Goal: Obtain resource: Obtain resource

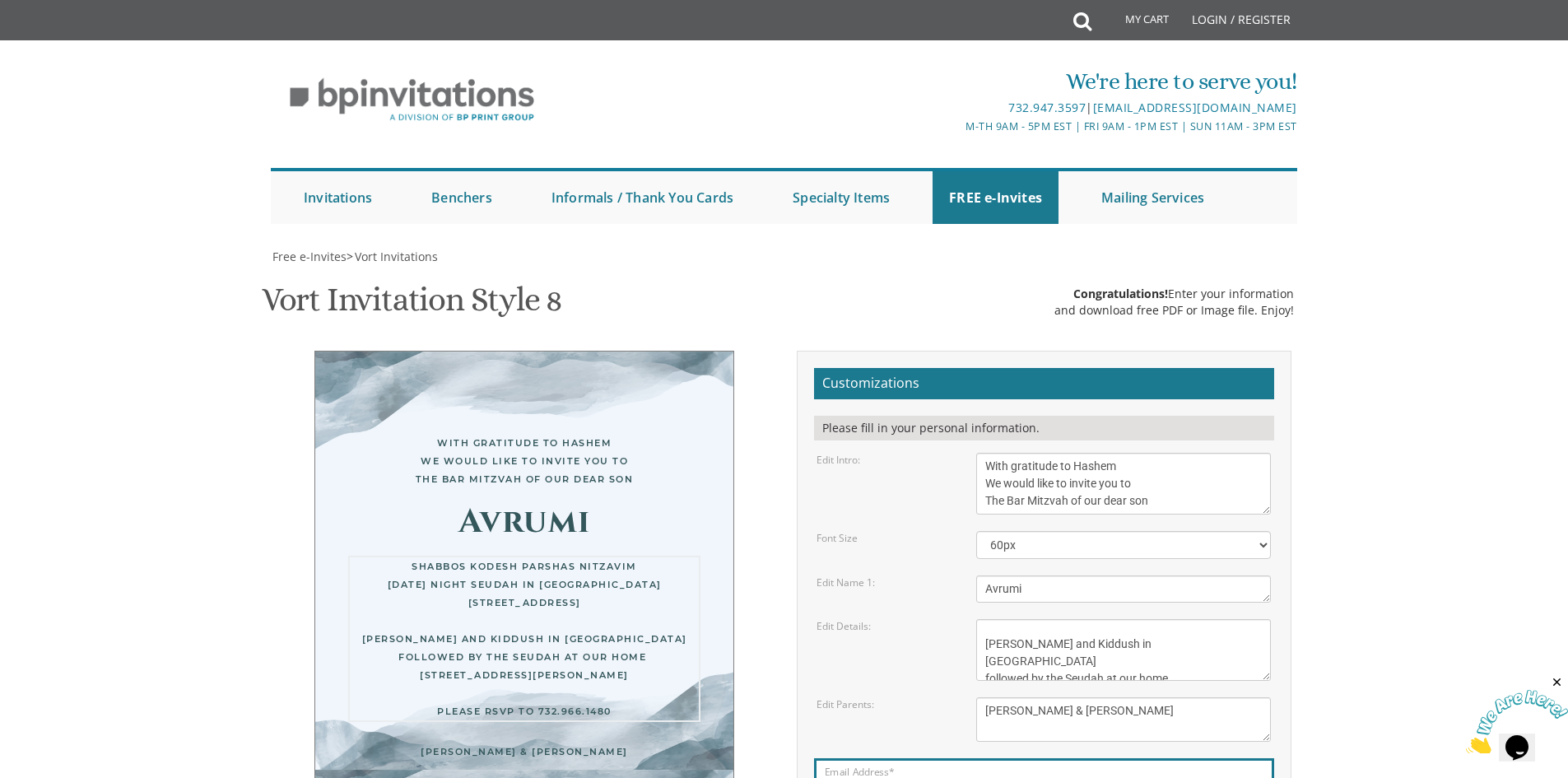
scroll to position [155, 0]
drag, startPoint x: 1058, startPoint y: 392, endPoint x: 990, endPoint y: 400, distance: 68.5
click at [990, 619] on textarea "[DATE][DATE] At our home [STREET_ADDRESS]" at bounding box center [1124, 649] width 295 height 61
drag, startPoint x: 990, startPoint y: 413, endPoint x: 1031, endPoint y: 493, distance: 89.9
click at [1031, 492] on form "Customizations Please fill in your personal information. Edit Intro: With grati…" at bounding box center [1043, 628] width 460 height 520
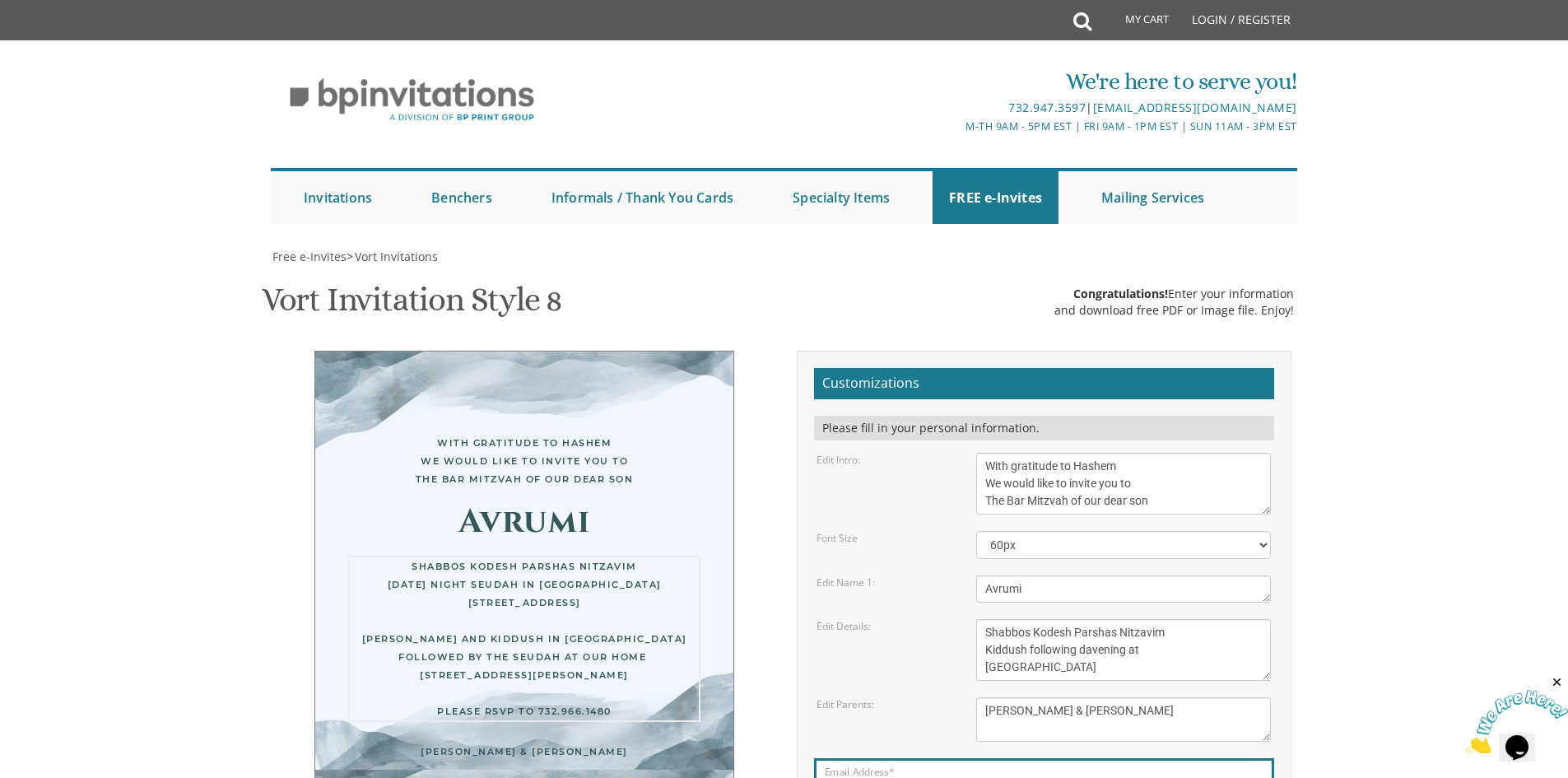
scroll to position [30, 0]
click at [1088, 619] on textarea "[DATE][DATE] At our home [STREET_ADDRESS]" at bounding box center [1124, 649] width 295 height 61
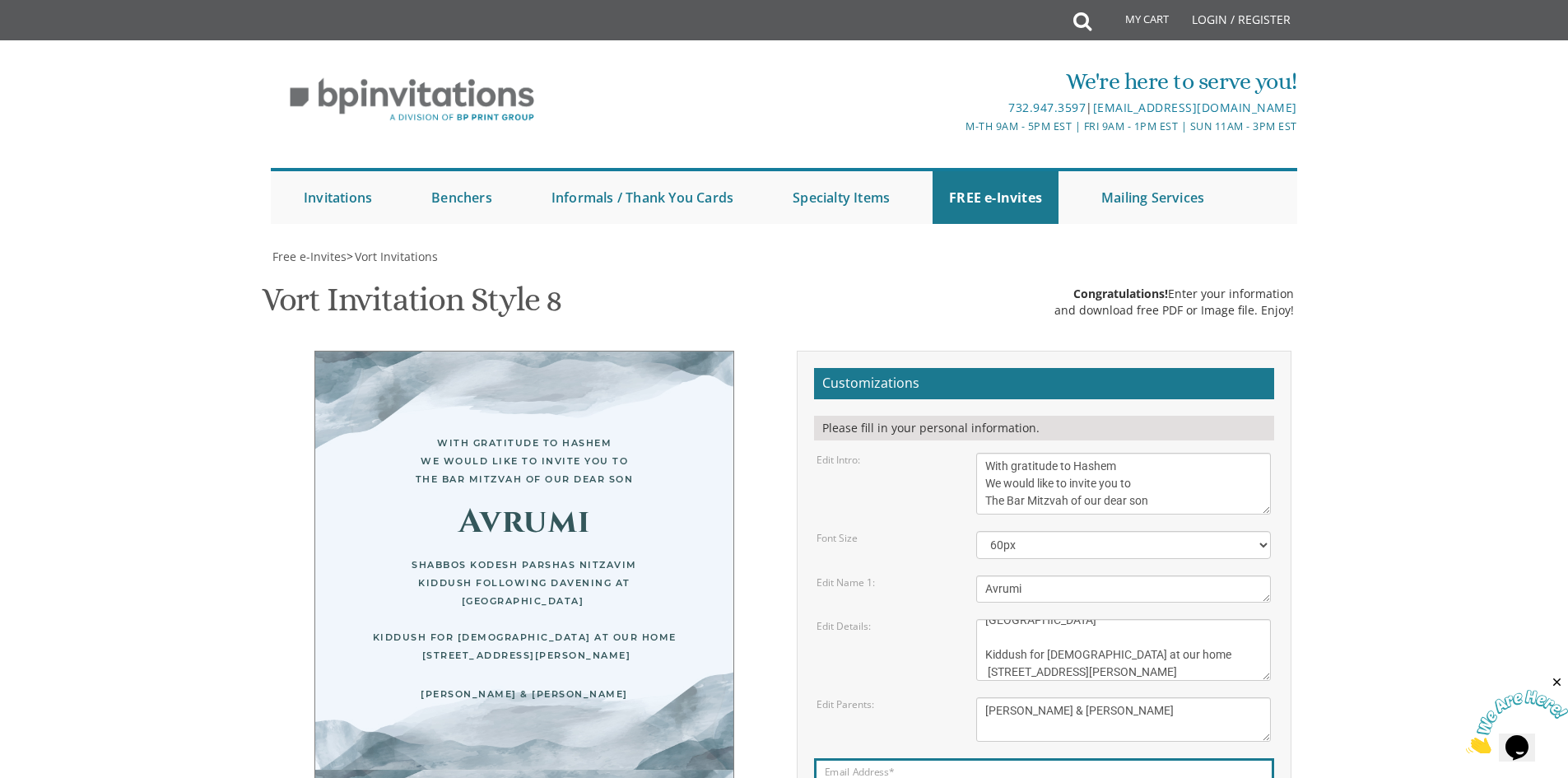
click at [1067, 495] on form "Customizations Please fill in your personal information. Edit Intro: With grati…" at bounding box center [1043, 628] width 460 height 520
click at [1069, 697] on textarea "[PERSON_NAME] and [PERSON_NAME] [PERSON_NAME] and [PERSON_NAME]" at bounding box center [1124, 719] width 295 height 45
click at [1129, 619] on textarea "[DATE][DATE] At our home [STREET_ADDRESS]" at bounding box center [1124, 649] width 295 height 61
click at [1001, 697] on textarea "[PERSON_NAME] and [PERSON_NAME] [PERSON_NAME] and [PERSON_NAME]" at bounding box center [1124, 719] width 295 height 45
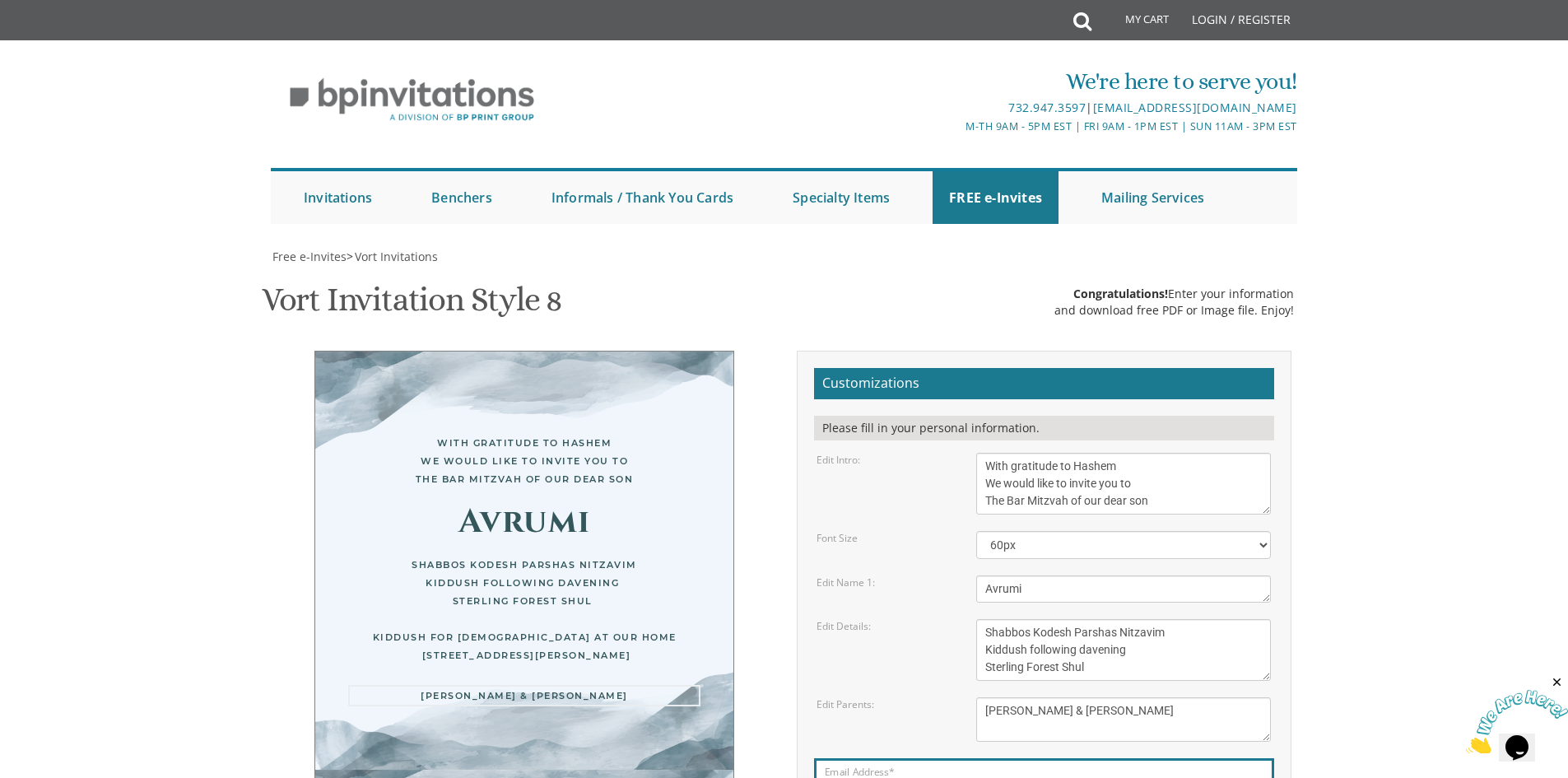
click at [1091, 619] on textarea "[DATE][DATE] At our home [STREET_ADDRESS]" at bounding box center [1124, 649] width 295 height 61
click at [1085, 619] on textarea "[DATE][DATE] At our home [STREET_ADDRESS]" at bounding box center [1124, 649] width 295 height 61
type textarea "Shabbos Kodesh Parshas Nitzavim Kiddush following davening Sterling Forest Shul…"
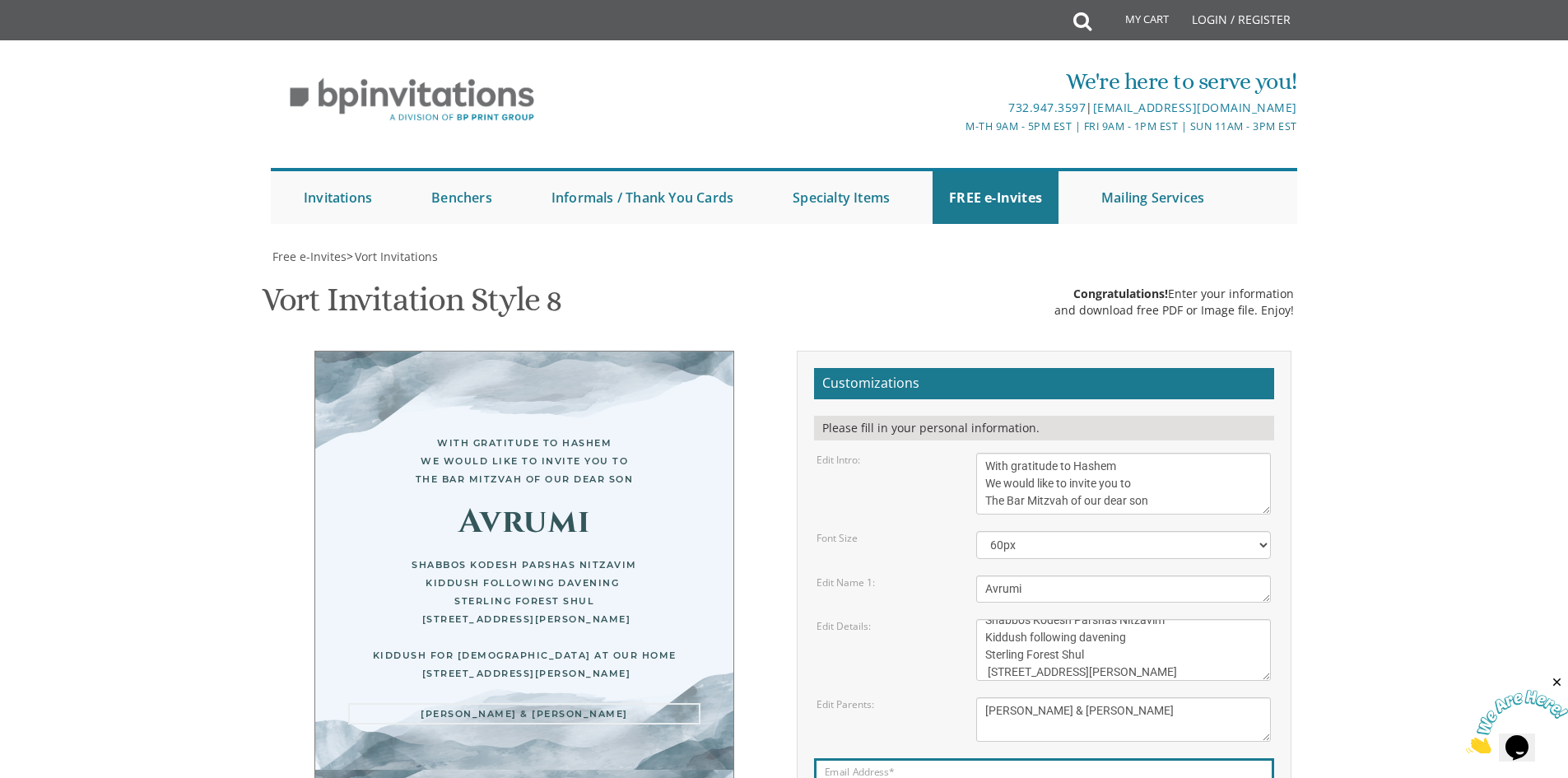
click at [1083, 697] on textarea "[PERSON_NAME] and [PERSON_NAME] [PERSON_NAME] and [PERSON_NAME]" at bounding box center [1124, 719] width 295 height 45
